Goal: Check status

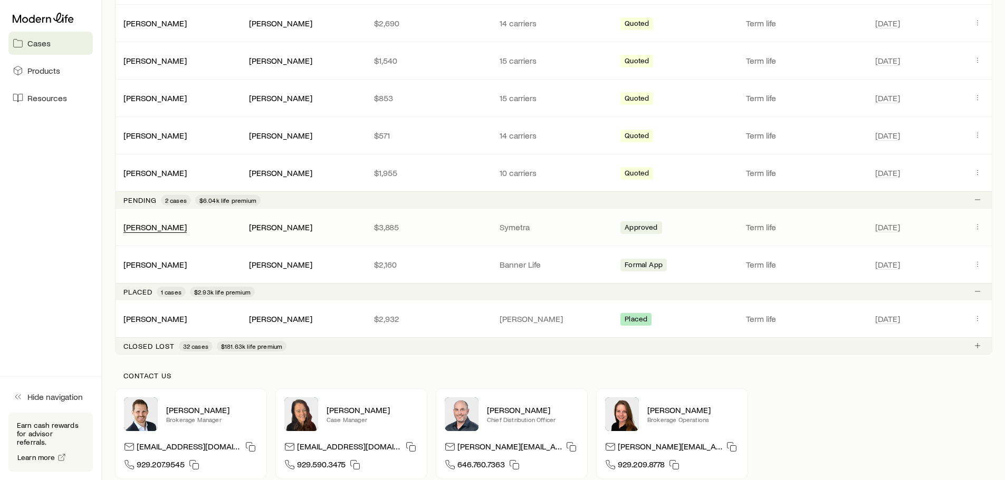
scroll to position [315, 0]
click at [165, 225] on link "[PERSON_NAME]" at bounding box center [155, 226] width 63 height 10
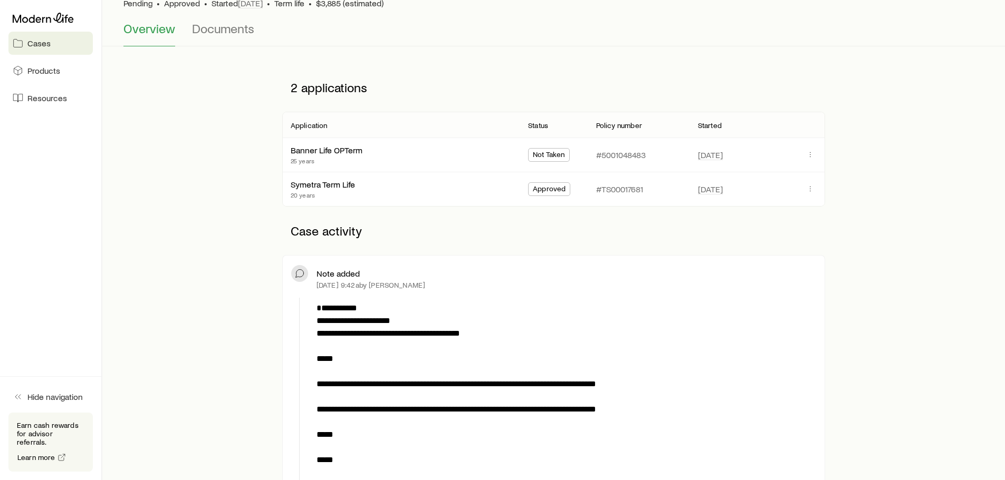
scroll to position [84, 0]
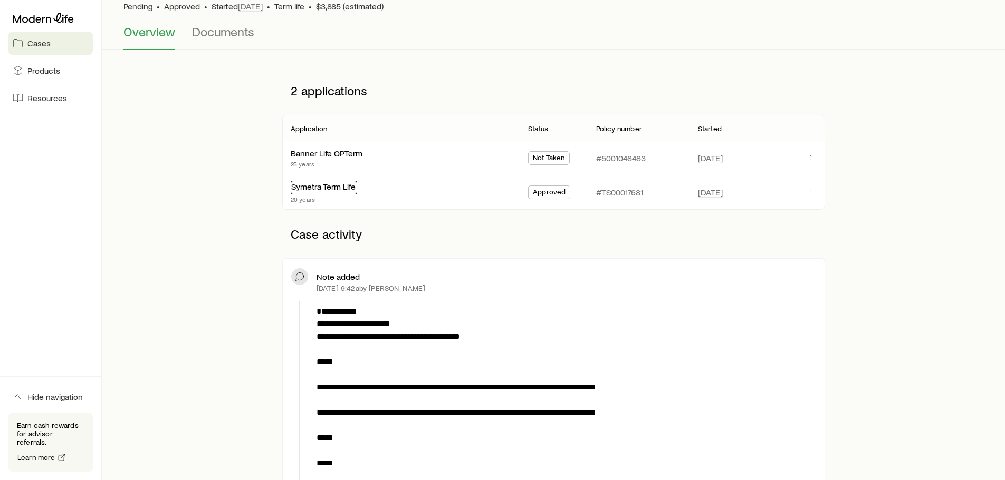
click at [319, 188] on link "Symetra Term Life" at bounding box center [323, 186] width 64 height 10
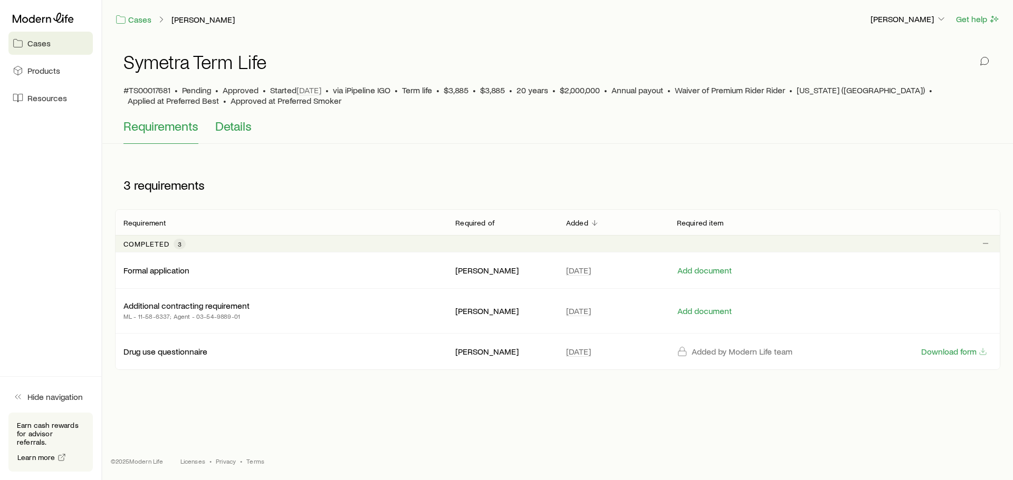
click at [235, 128] on span "Details" at bounding box center [233, 126] width 36 height 15
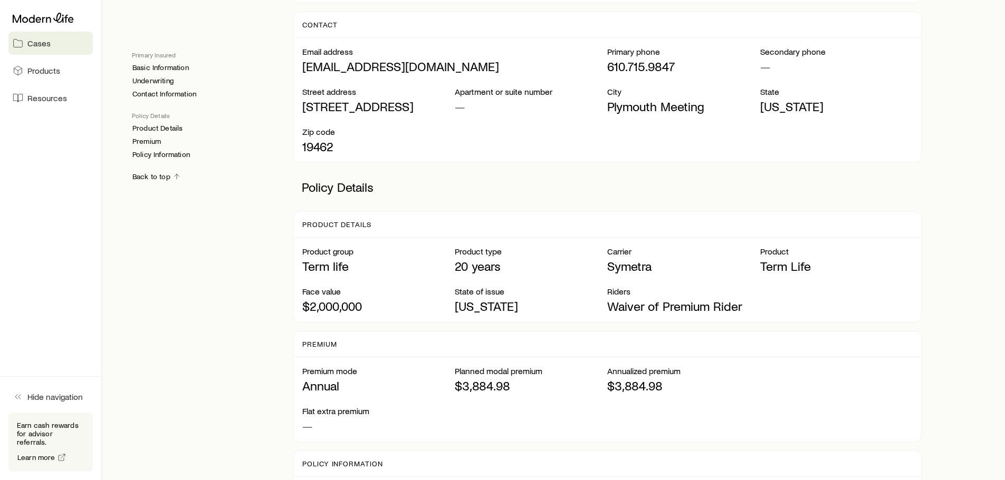
scroll to position [498, 0]
click at [43, 96] on span "Resources" at bounding box center [47, 98] width 40 height 11
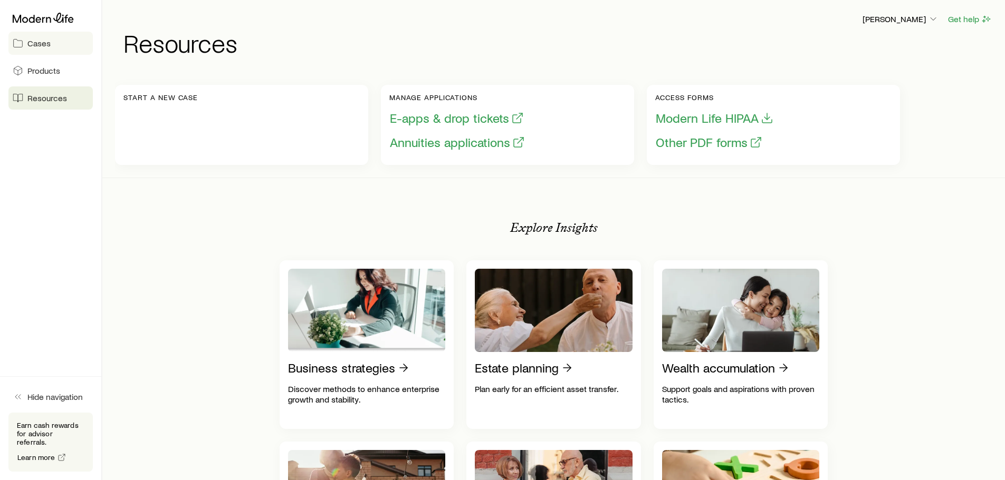
click at [37, 42] on span "Cases" at bounding box center [38, 43] width 23 height 11
